Goal: Task Accomplishment & Management: Use online tool/utility

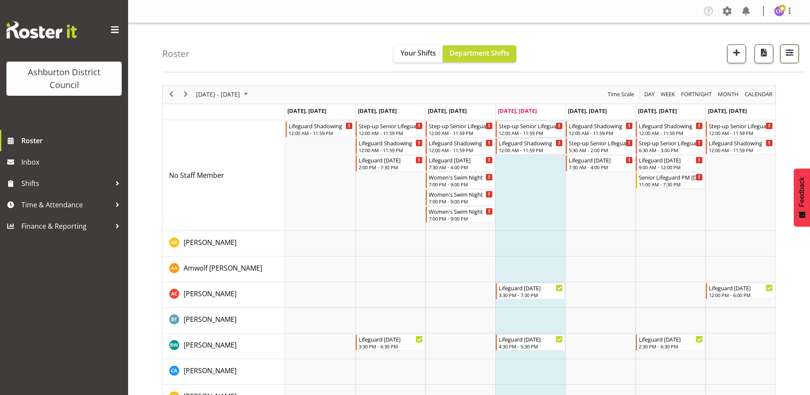
click at [780, 52] on button "button" at bounding box center [789, 53] width 19 height 19
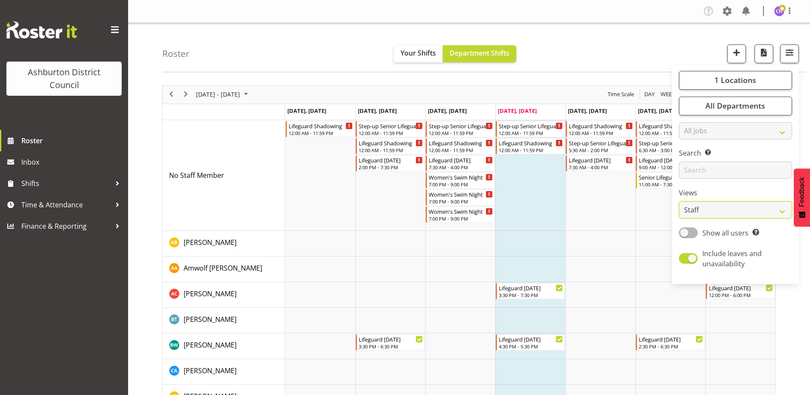
drag, startPoint x: 697, startPoint y: 208, endPoint x: 696, endPoint y: 219, distance: 10.3
click at [697, 208] on select "Staff Role Shift - Horizontal Shift - Vertical Staff - Location" at bounding box center [735, 209] width 113 height 17
select select "shift"
click at [680, 201] on select "Staff Role Shift - Horizontal Shift - Vertical Staff - Location" at bounding box center [735, 209] width 113 height 17
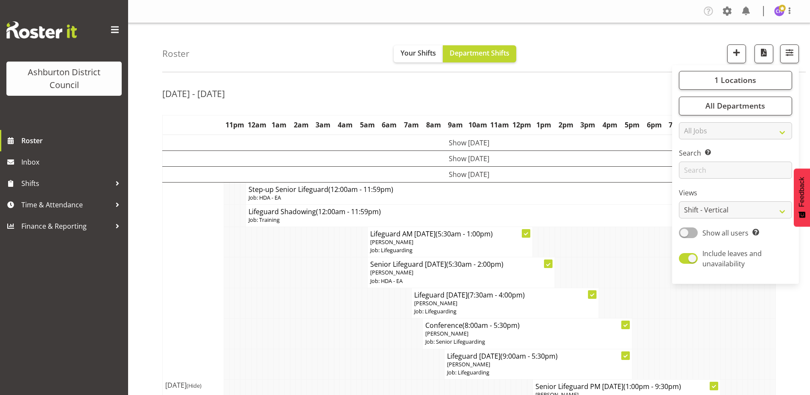
drag, startPoint x: 621, startPoint y: 265, endPoint x: 621, endPoint y: 259, distance: 6.0
click at [621, 259] on td at bounding box center [624, 272] width 6 height 30
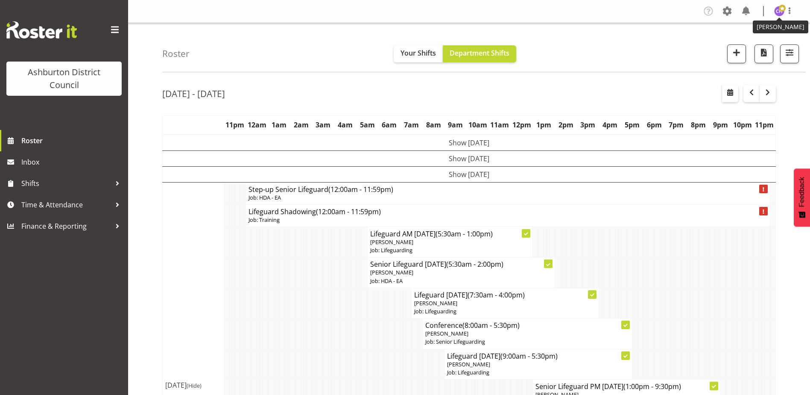
click at [781, 12] on img at bounding box center [779, 11] width 10 height 10
click at [750, 44] on link "Log Out" at bounding box center [754, 44] width 82 height 15
